Goal: Task Accomplishment & Management: Use online tool/utility

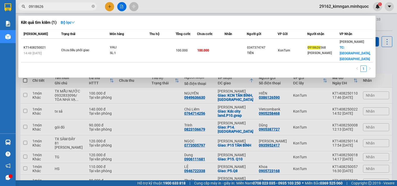
click at [52, 7] on input "0918626" at bounding box center [60, 7] width 62 height 6
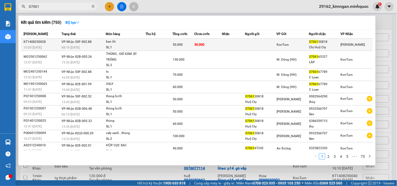
type input "07061"
click at [60, 40] on td "VP Nhận 50F-002.88 08:19 [DATE]" at bounding box center [83, 45] width 46 height 12
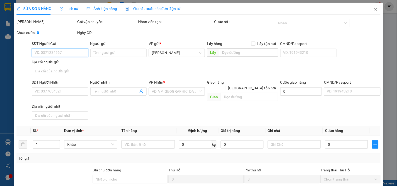
type input "0706130818"
type input "Chị Huệ Cty"
type input "50.000"
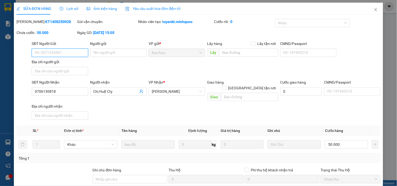
scroll to position [45, 0]
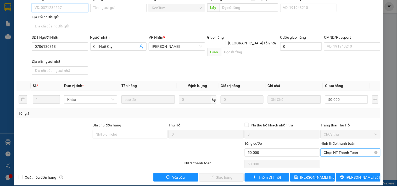
click at [355, 149] on span "Chọn HT Thanh Toán" at bounding box center [350, 153] width 53 height 8
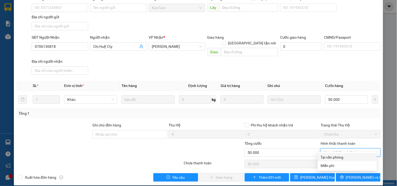
click at [350, 154] on div "Tại văn phòng" at bounding box center [347, 157] width 59 height 8
type input "0"
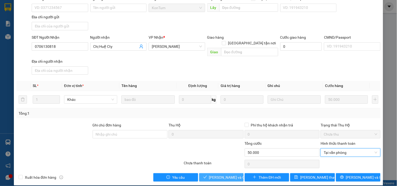
click at [229, 176] on button "[PERSON_NAME] và Giao hàng" at bounding box center [221, 178] width 44 height 8
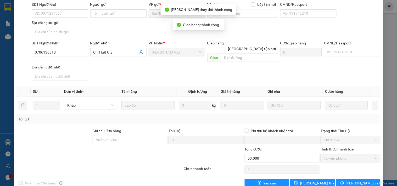
scroll to position [51, 0]
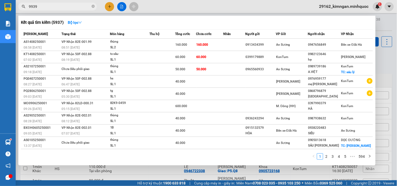
scroll to position [158, 0]
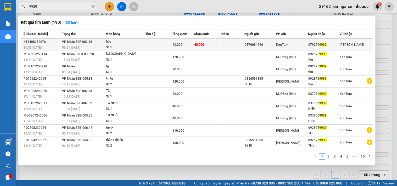
type input "9939"
click at [243, 47] on td at bounding box center [233, 45] width 23 height 12
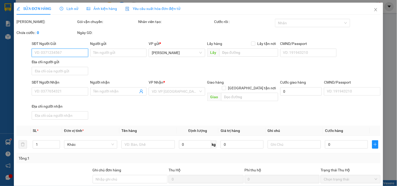
type input "0876084996"
type input "0792749939"
type input "40.000"
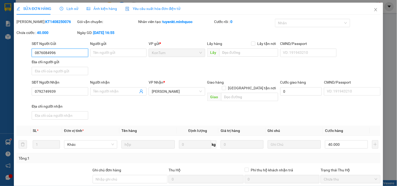
scroll to position [45, 0]
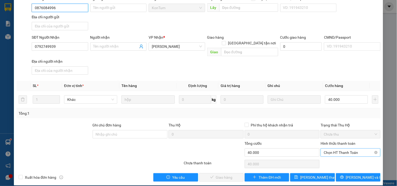
drag, startPoint x: 349, startPoint y: 149, endPoint x: 350, endPoint y: 152, distance: 2.7
click at [350, 149] on span "Chọn HT Thanh Toán" at bounding box center [350, 153] width 53 height 8
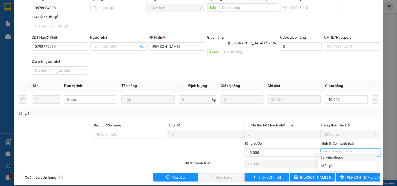
click at [349, 159] on div "Tại văn phòng" at bounding box center [347, 158] width 53 height 6
type input "0"
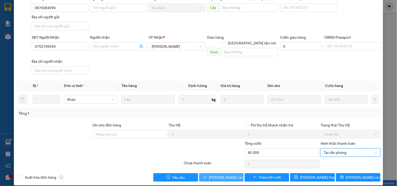
click at [229, 175] on span "[PERSON_NAME] và Giao hàng" at bounding box center [234, 178] width 50 height 6
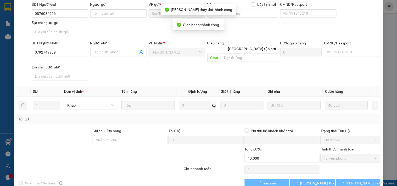
scroll to position [51, 0]
